Goal: Download file/media

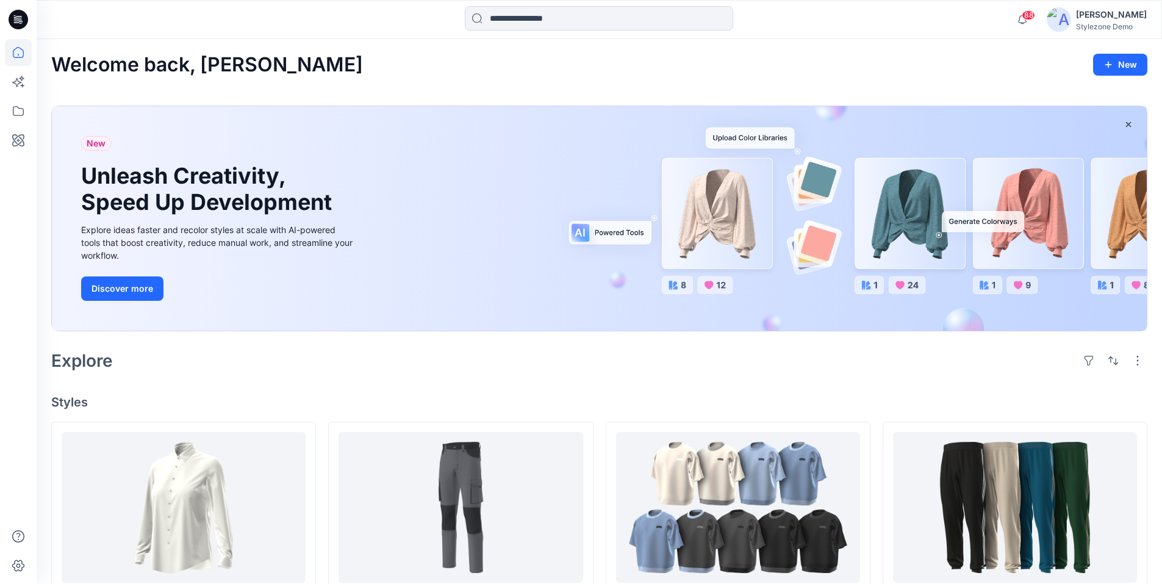
scroll to position [122, 0]
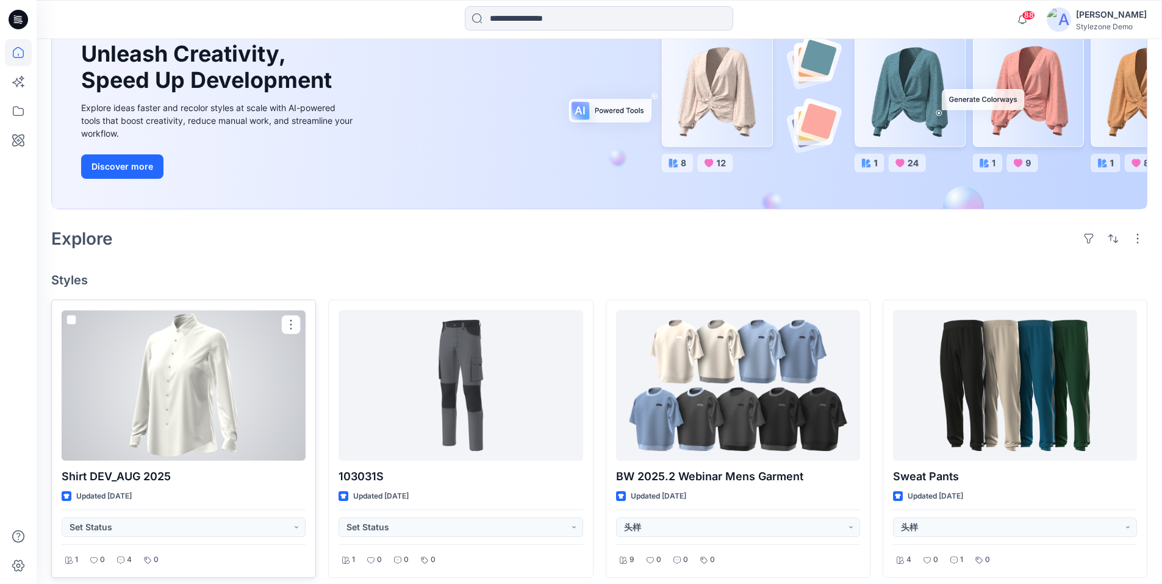
click at [157, 412] on div at bounding box center [184, 385] width 244 height 151
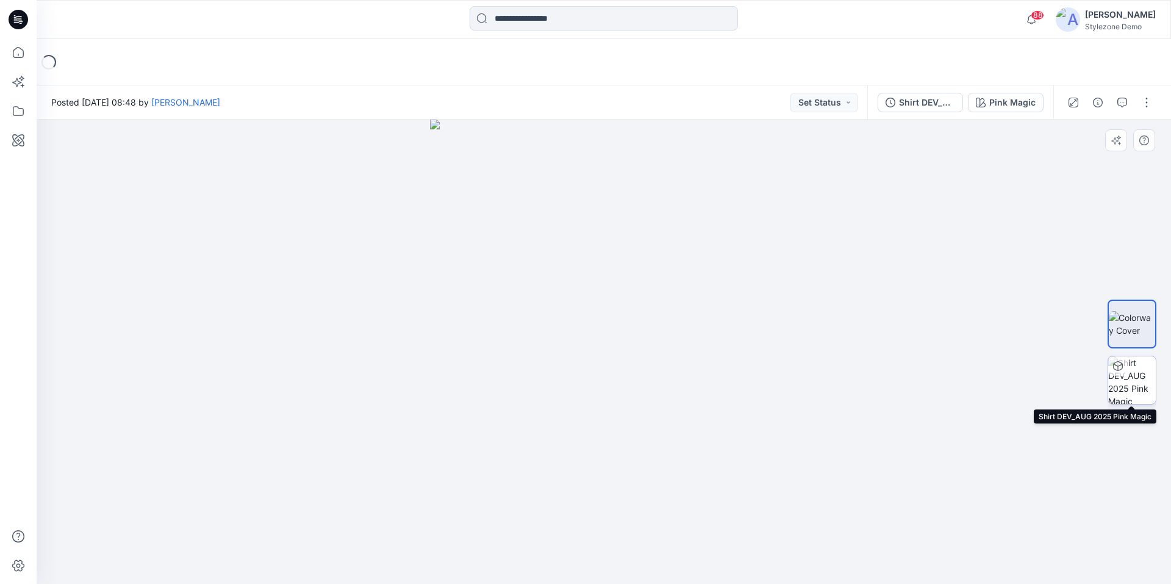
click at [1127, 375] on img at bounding box center [1132, 380] width 48 height 48
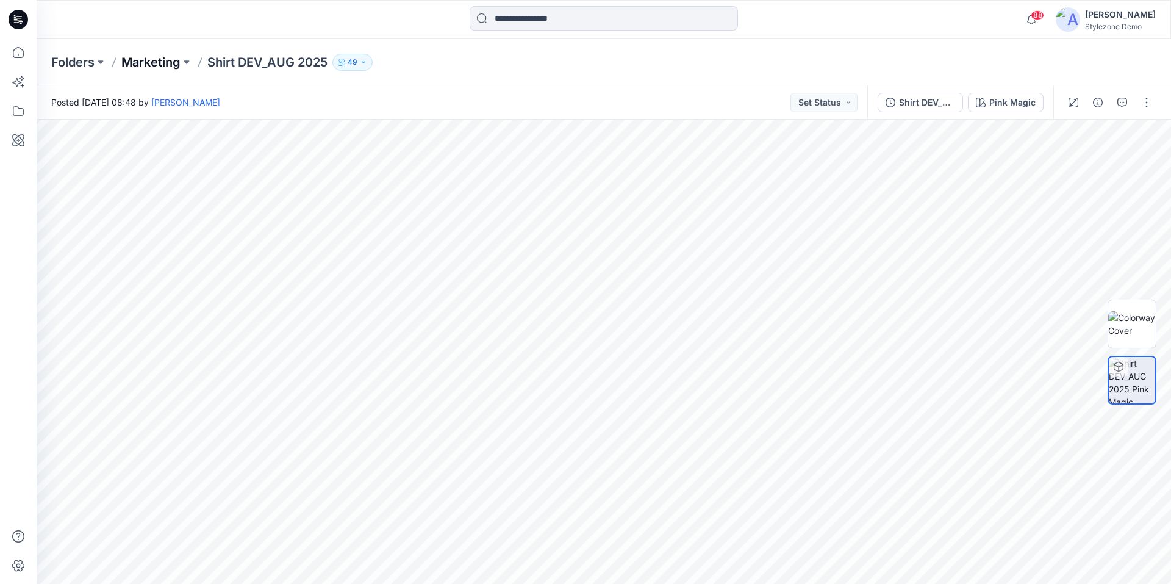
click at [165, 57] on p "Marketing" at bounding box center [150, 62] width 59 height 17
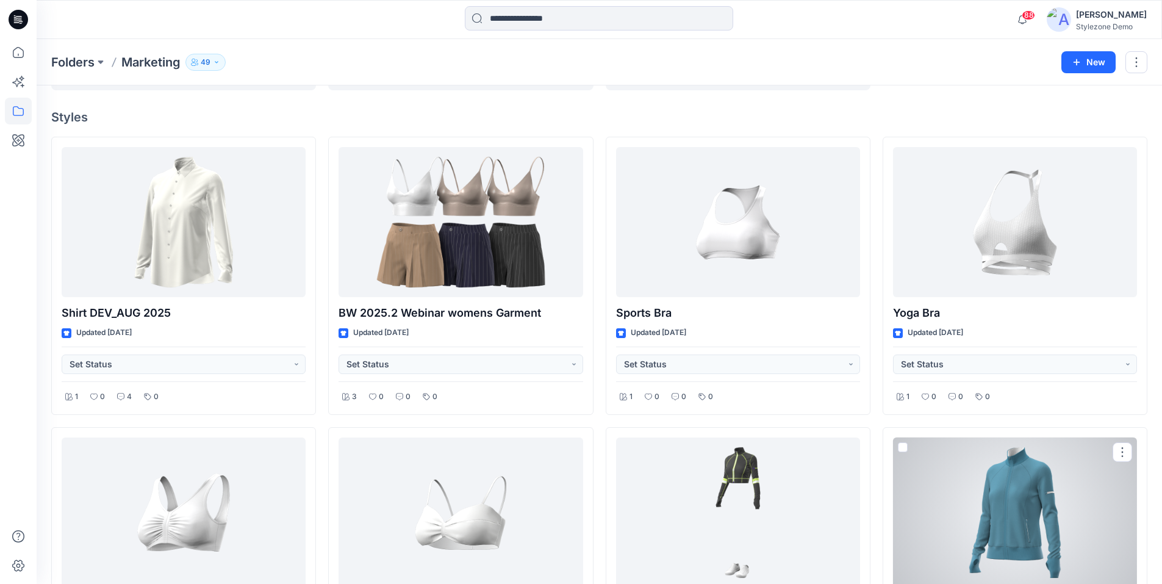
scroll to position [183, 0]
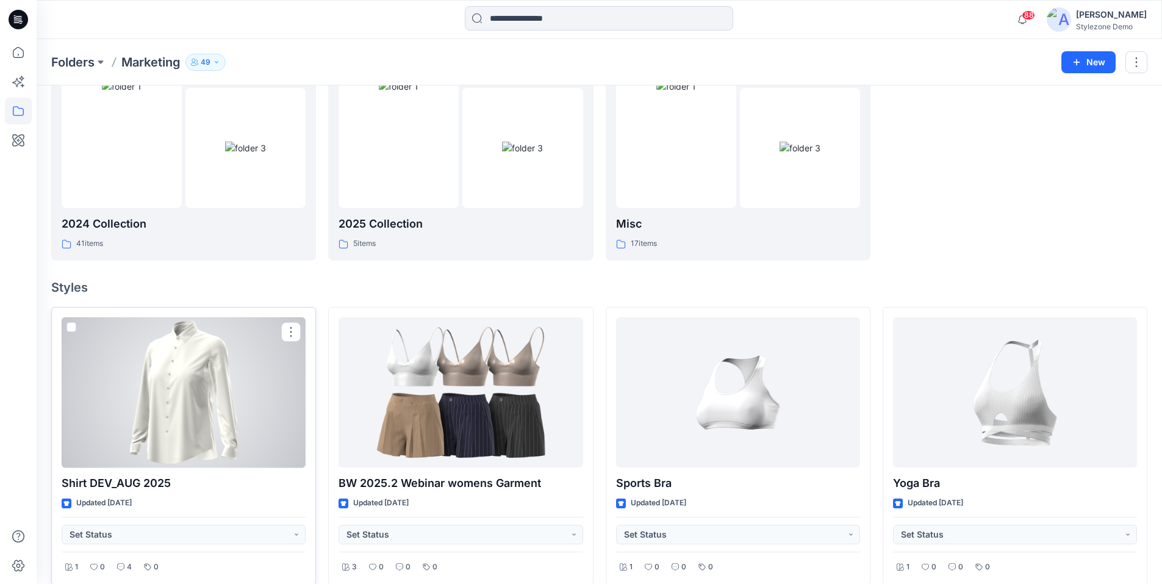
click at [189, 415] on div at bounding box center [184, 392] width 244 height 151
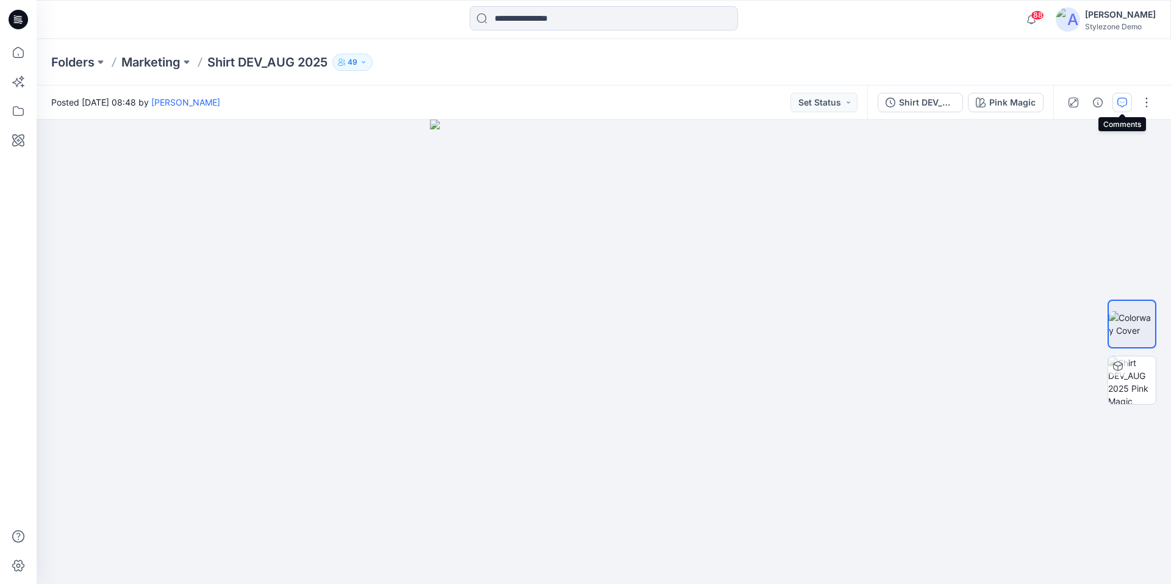
click at [1120, 107] on icon "button" at bounding box center [1122, 103] width 10 height 10
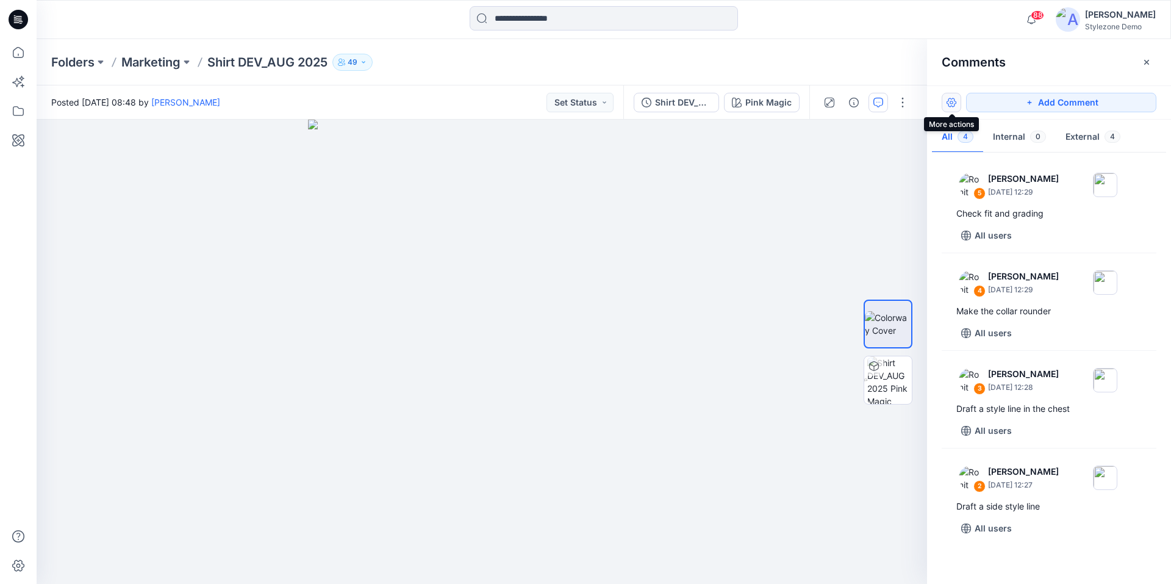
click at [951, 105] on button "button" at bounding box center [951, 103] width 20 height 20
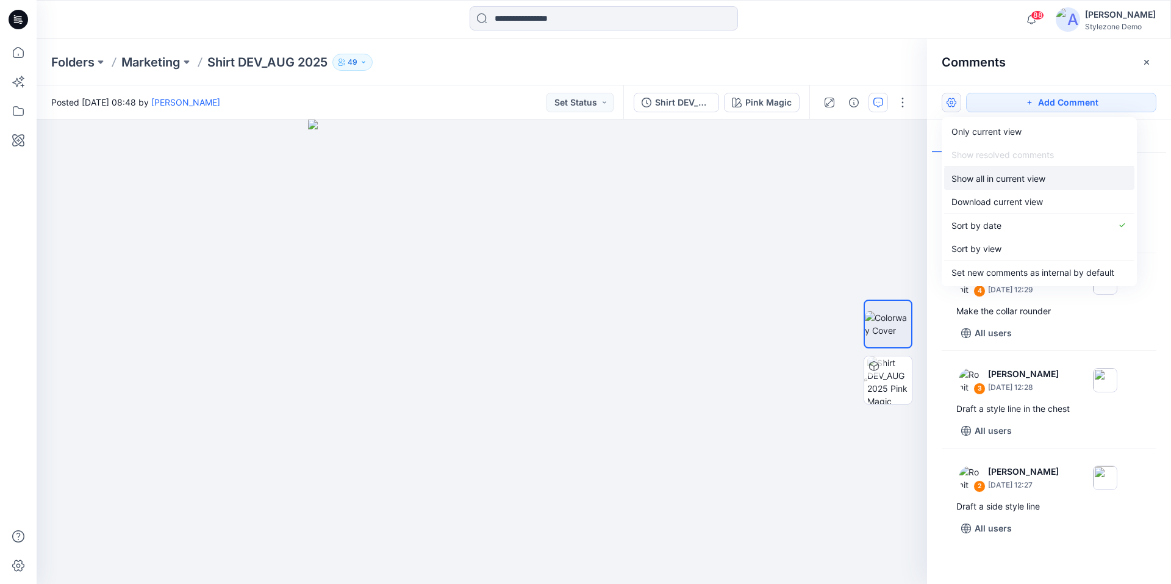
click at [962, 184] on p "Show all in current view" at bounding box center [998, 178] width 94 height 13
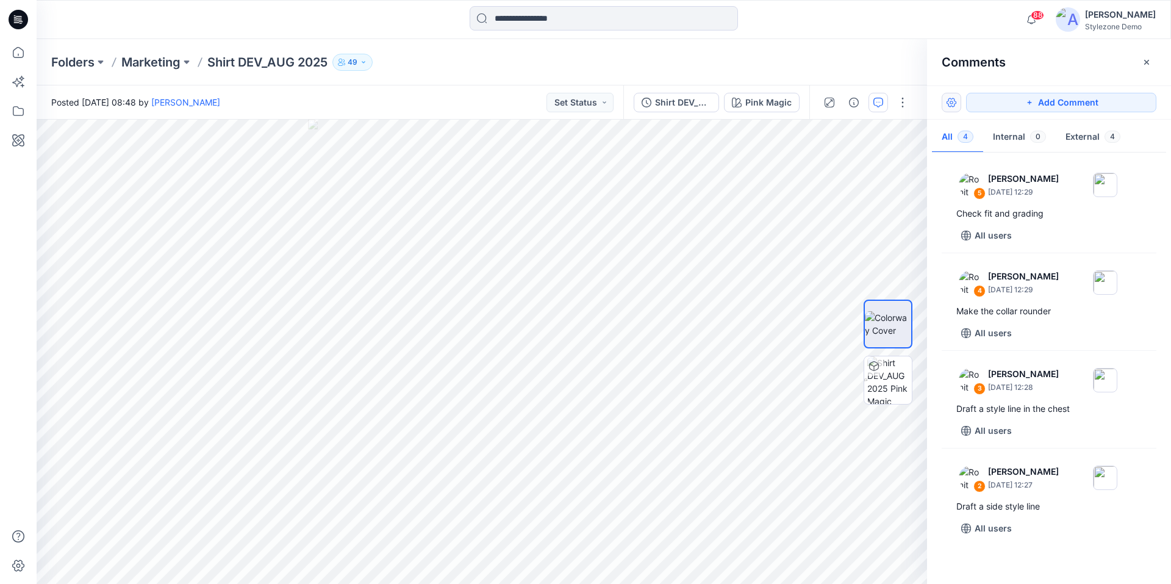
click at [954, 104] on button "button" at bounding box center [951, 103] width 20 height 20
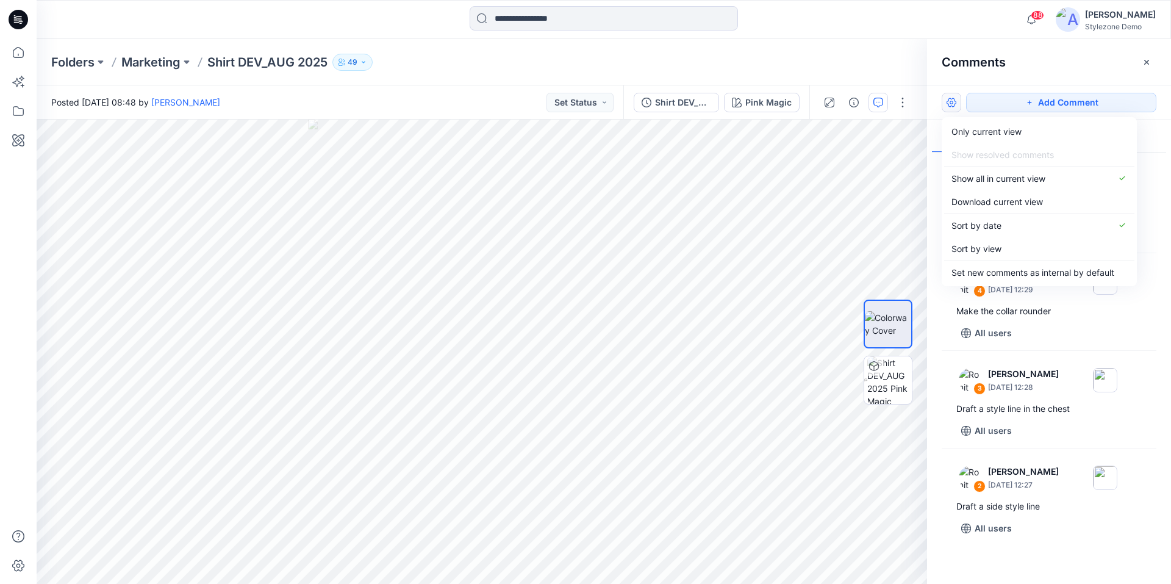
click at [952, 104] on button "button" at bounding box center [951, 103] width 20 height 20
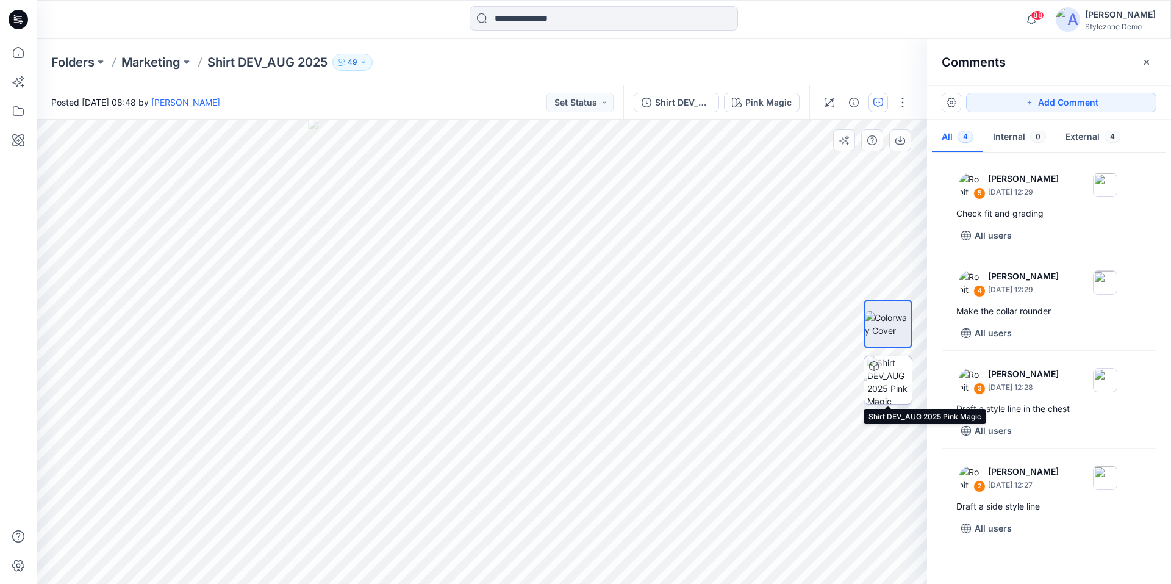
click at [871, 382] on img at bounding box center [889, 380] width 45 height 48
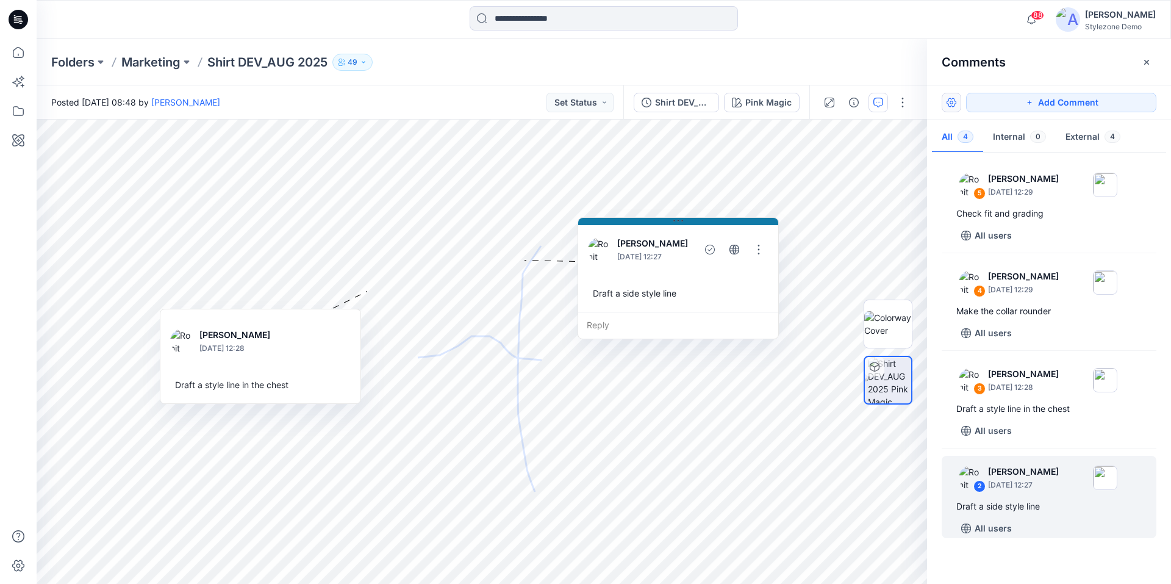
click at [952, 107] on button "button" at bounding box center [951, 103] width 20 height 20
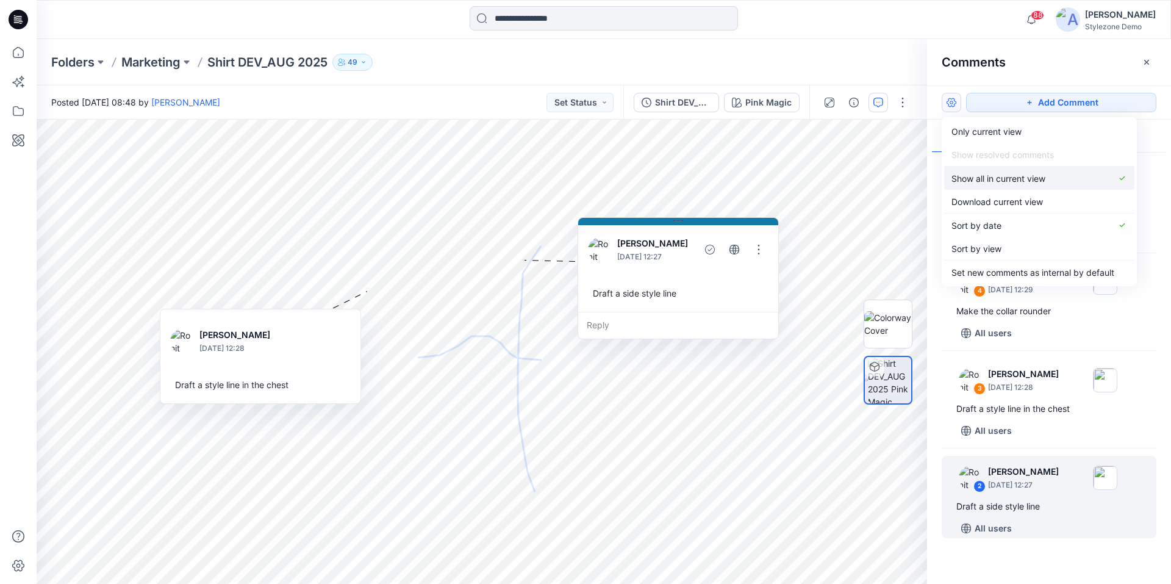
click at [977, 181] on p "Show all in current view" at bounding box center [998, 178] width 94 height 13
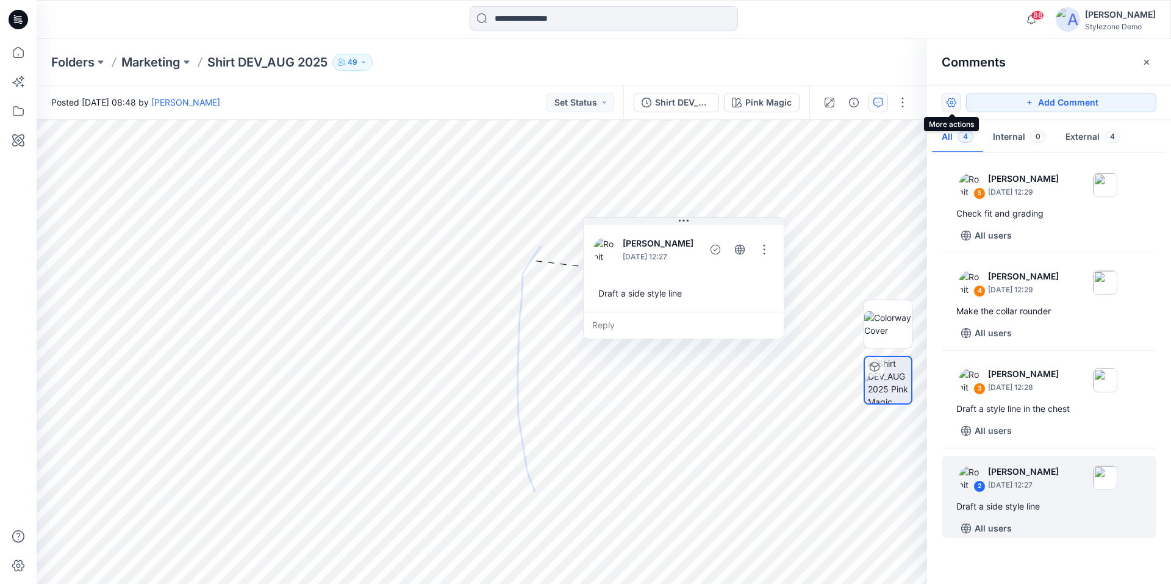
click at [954, 104] on button "button" at bounding box center [951, 103] width 20 height 20
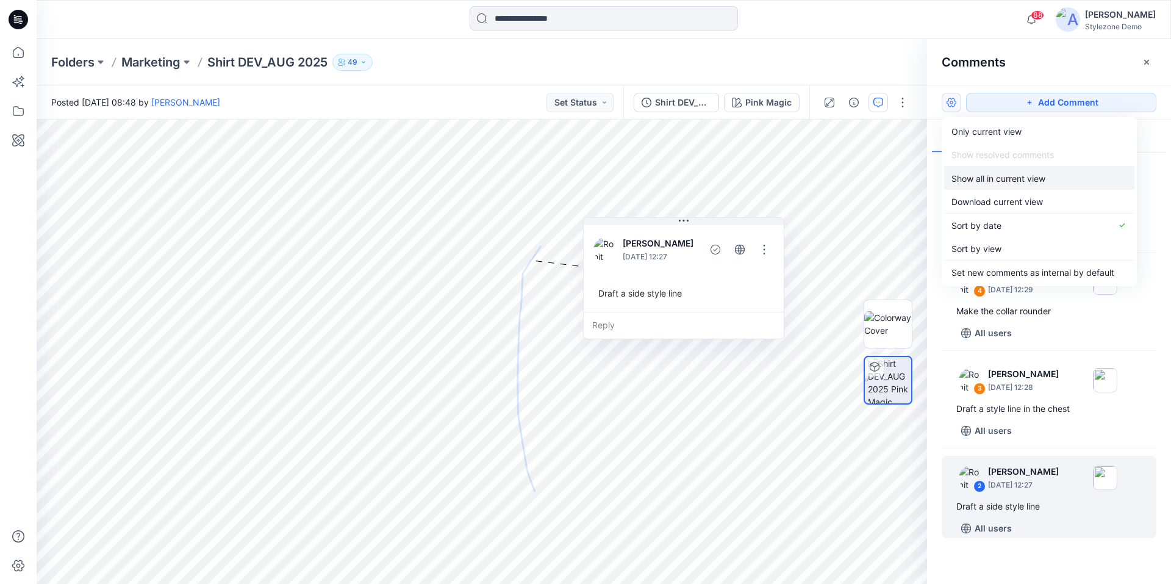
click at [971, 179] on p "Show all in current view" at bounding box center [998, 178] width 94 height 13
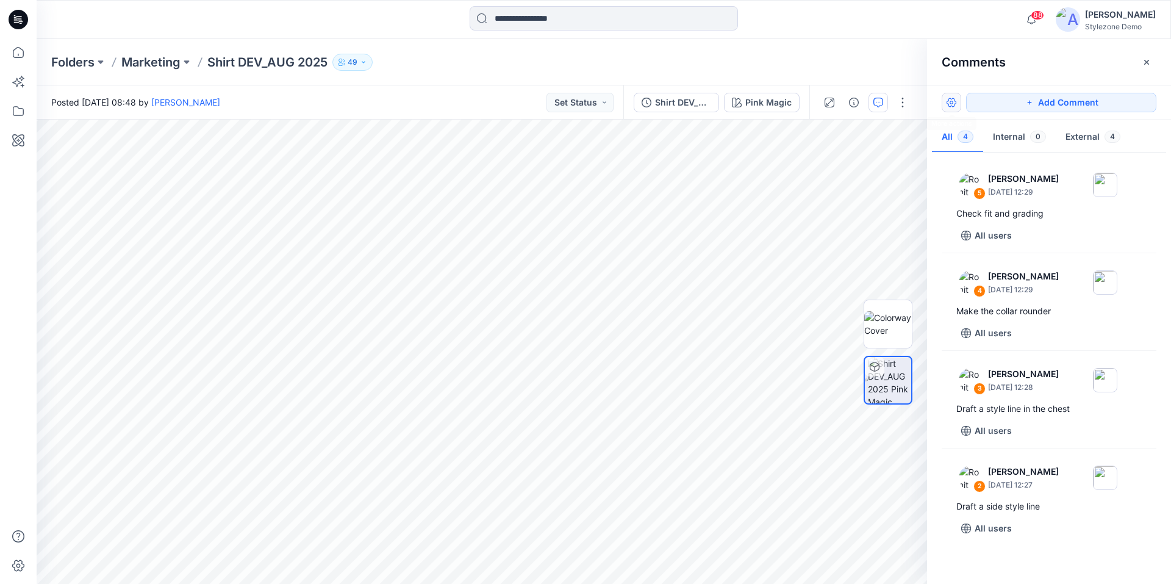
click at [954, 105] on button "button" at bounding box center [951, 103] width 20 height 20
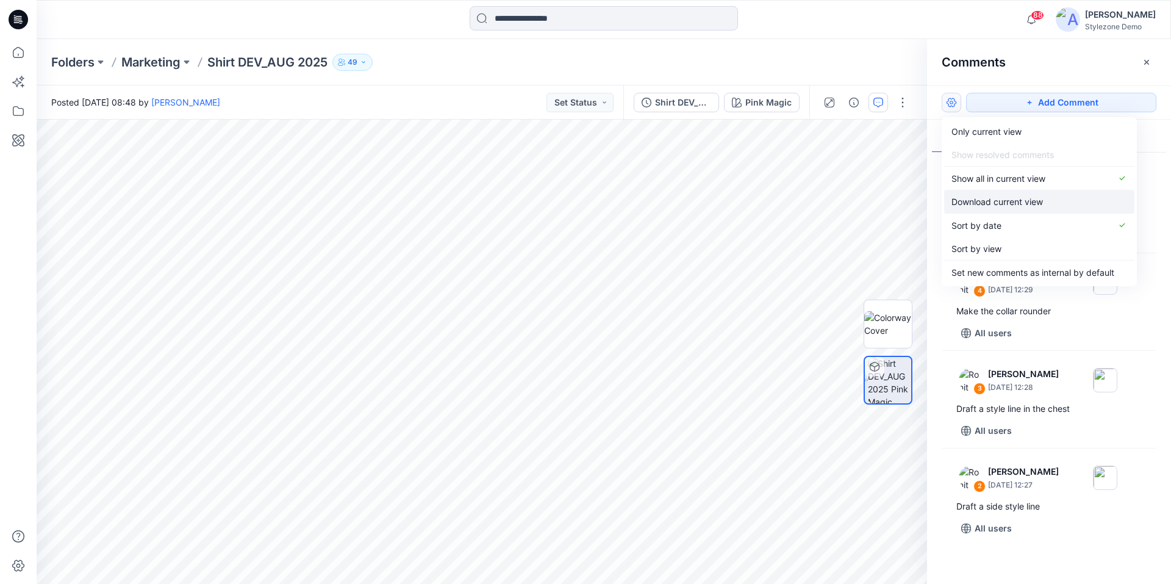
click at [990, 201] on p "Download current view" at bounding box center [996, 201] width 91 height 13
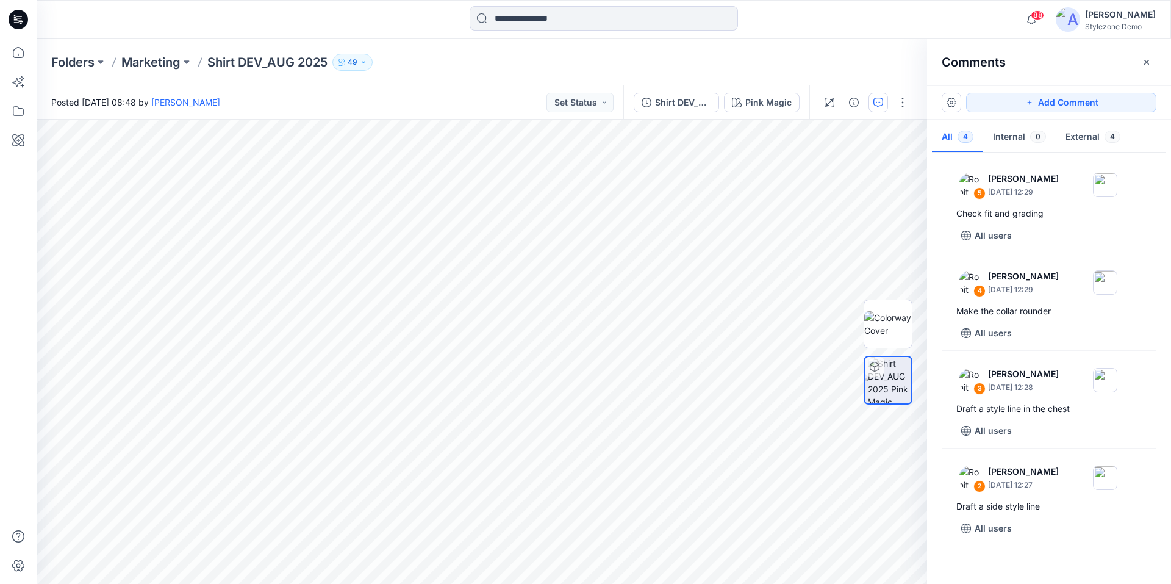
click at [849, 466] on div at bounding box center [888, 351] width 78 height 305
